Goal: Task Accomplishment & Management: Use online tool/utility

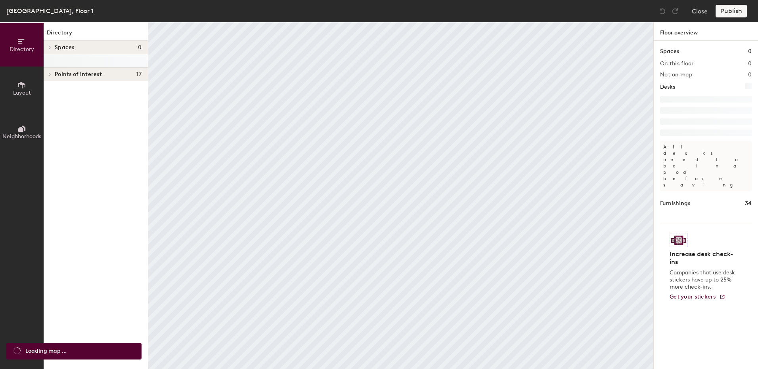
click at [25, 91] on span "Layout" at bounding box center [22, 93] width 18 height 7
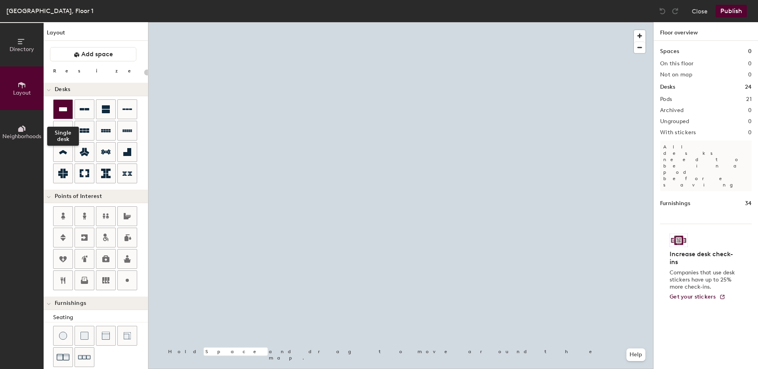
click at [63, 109] on icon at bounding box center [63, 109] width 8 height 4
type input "100"
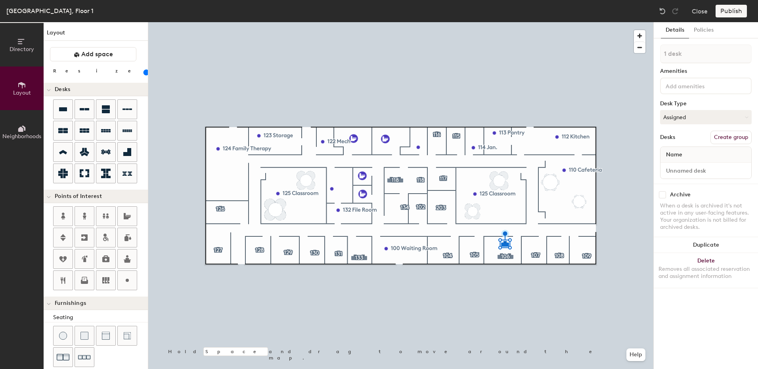
click at [723, 136] on button "Create group" at bounding box center [730, 137] width 41 height 13
click at [627, 50] on div "Directory Layout Neighborhoods Layout Add space Resize Desks Points of Interest…" at bounding box center [379, 195] width 758 height 347
type input "106"
click at [523, 22] on div at bounding box center [400, 22] width 505 height 0
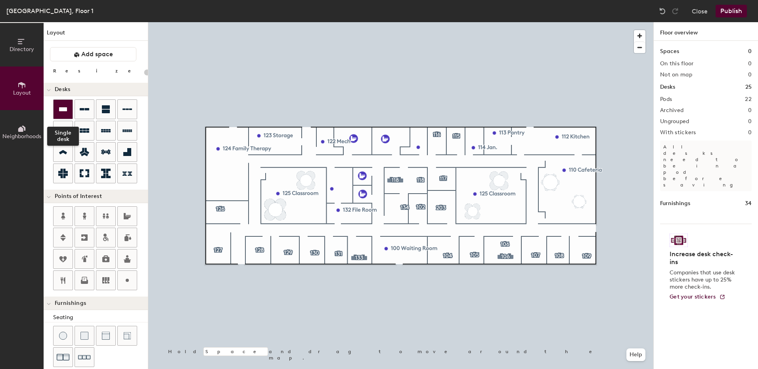
click at [67, 104] on div at bounding box center [62, 109] width 19 height 19
type input "100"
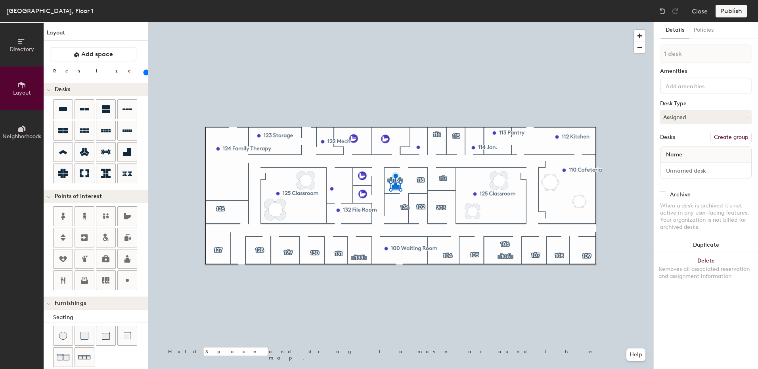
click at [727, 132] on button "Create group" at bounding box center [730, 137] width 41 height 13
click at [631, 48] on div "Directory Layout Neighborhoods Layout Add space Resize Desks Points of Interest…" at bounding box center [379, 195] width 758 height 347
type input "118"
drag, startPoint x: 691, startPoint y: 53, endPoint x: 638, endPoint y: 49, distance: 52.9
click at [595, 22] on div at bounding box center [400, 22] width 505 height 0
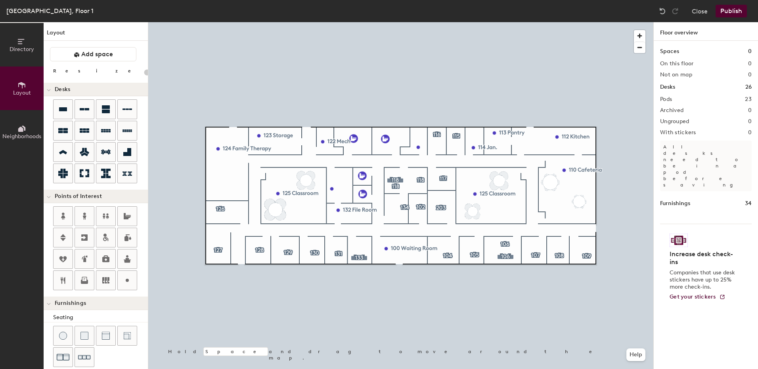
click at [737, 10] on button "Publish" at bounding box center [730, 11] width 31 height 13
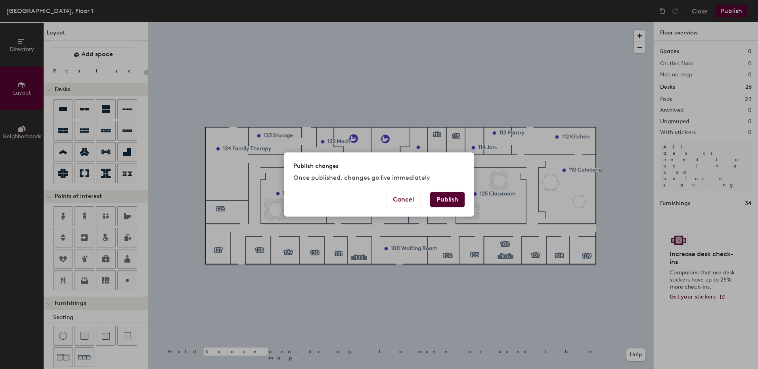
click at [452, 197] on button "Publish" at bounding box center [447, 199] width 34 height 15
type input "20"
